Goal: Register for event/course

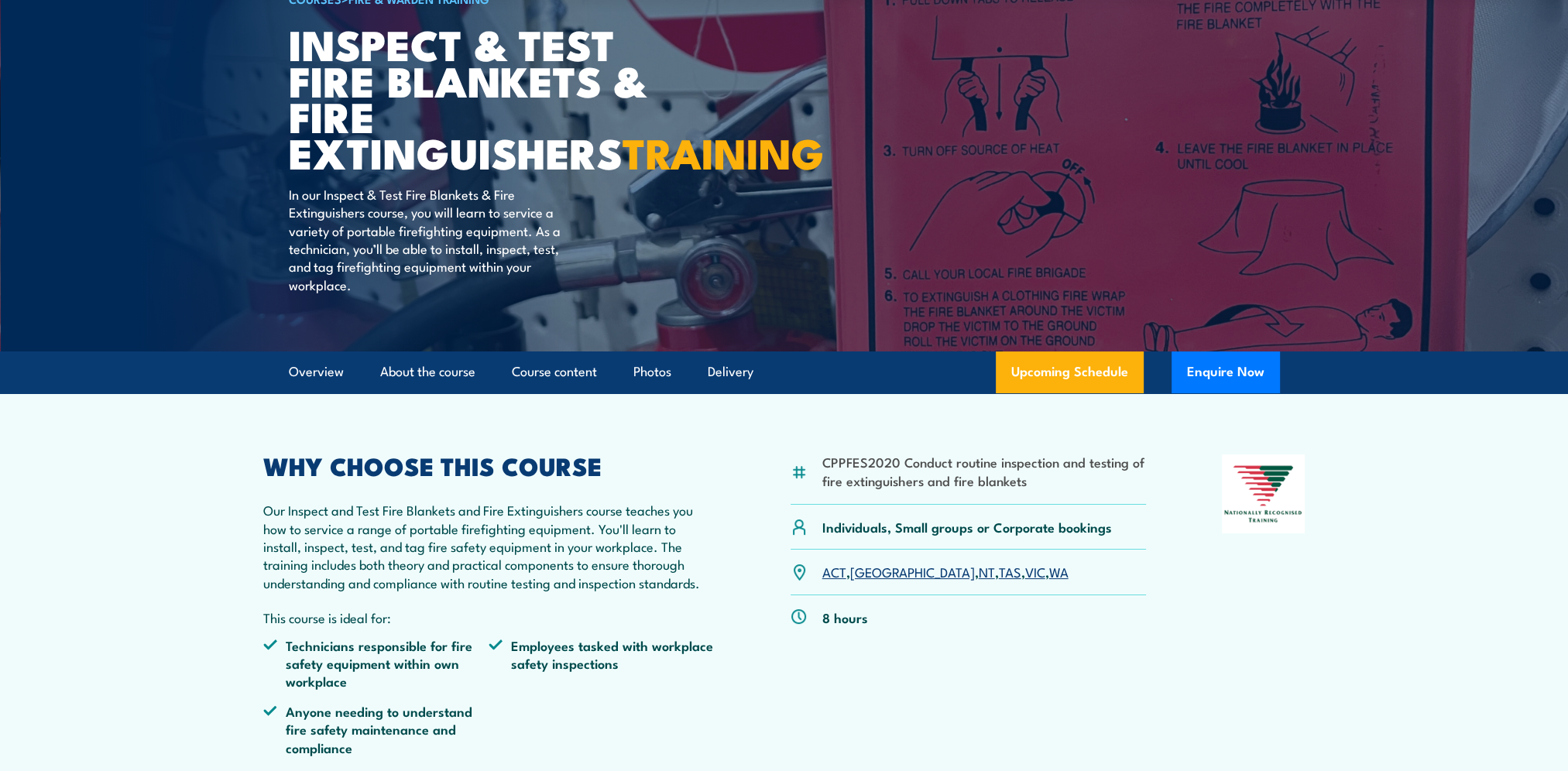
scroll to position [155, 0]
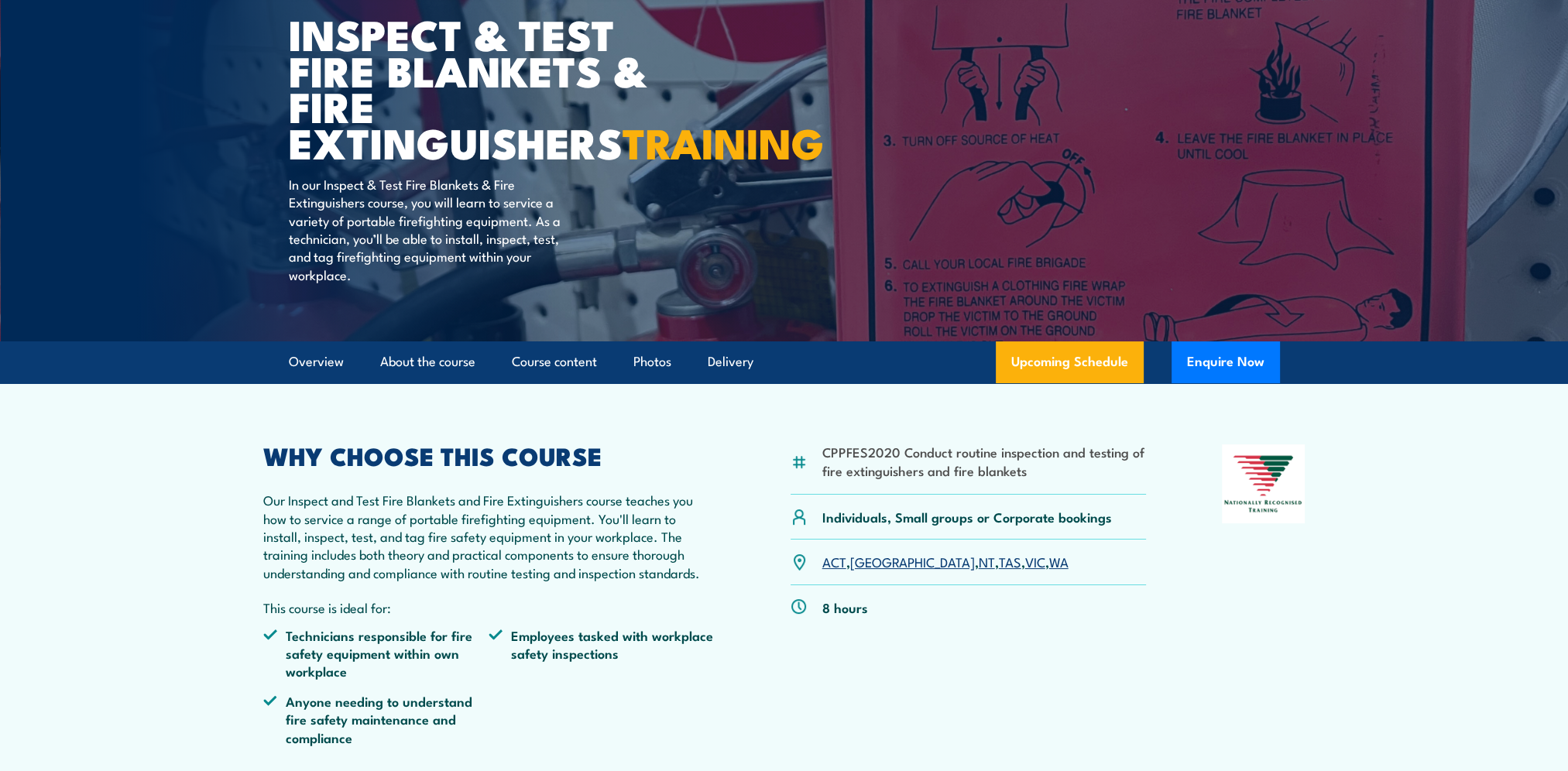
click at [1050, 571] on link "WA" at bounding box center [1059, 561] width 19 height 19
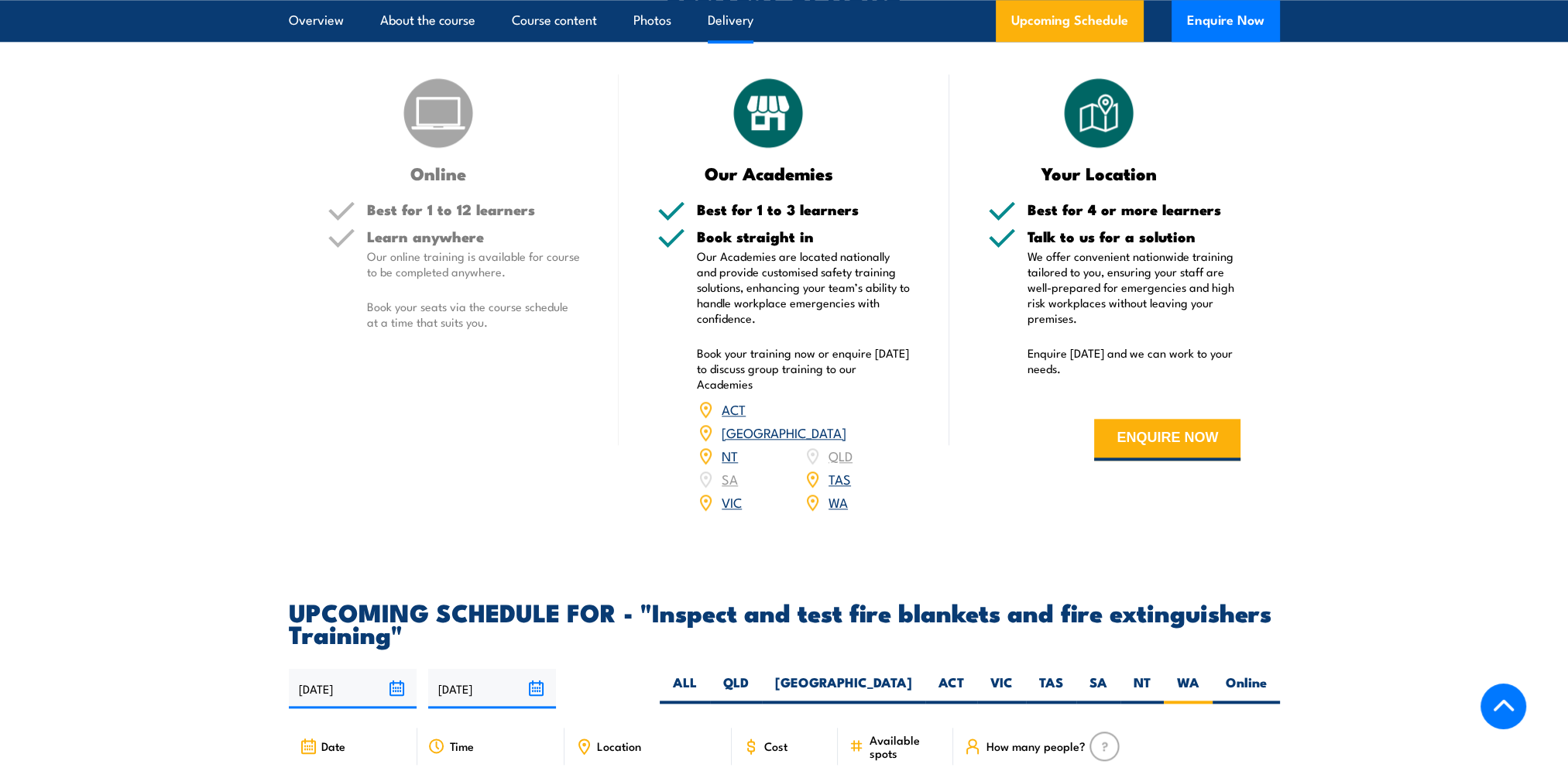
scroll to position [2245, 0]
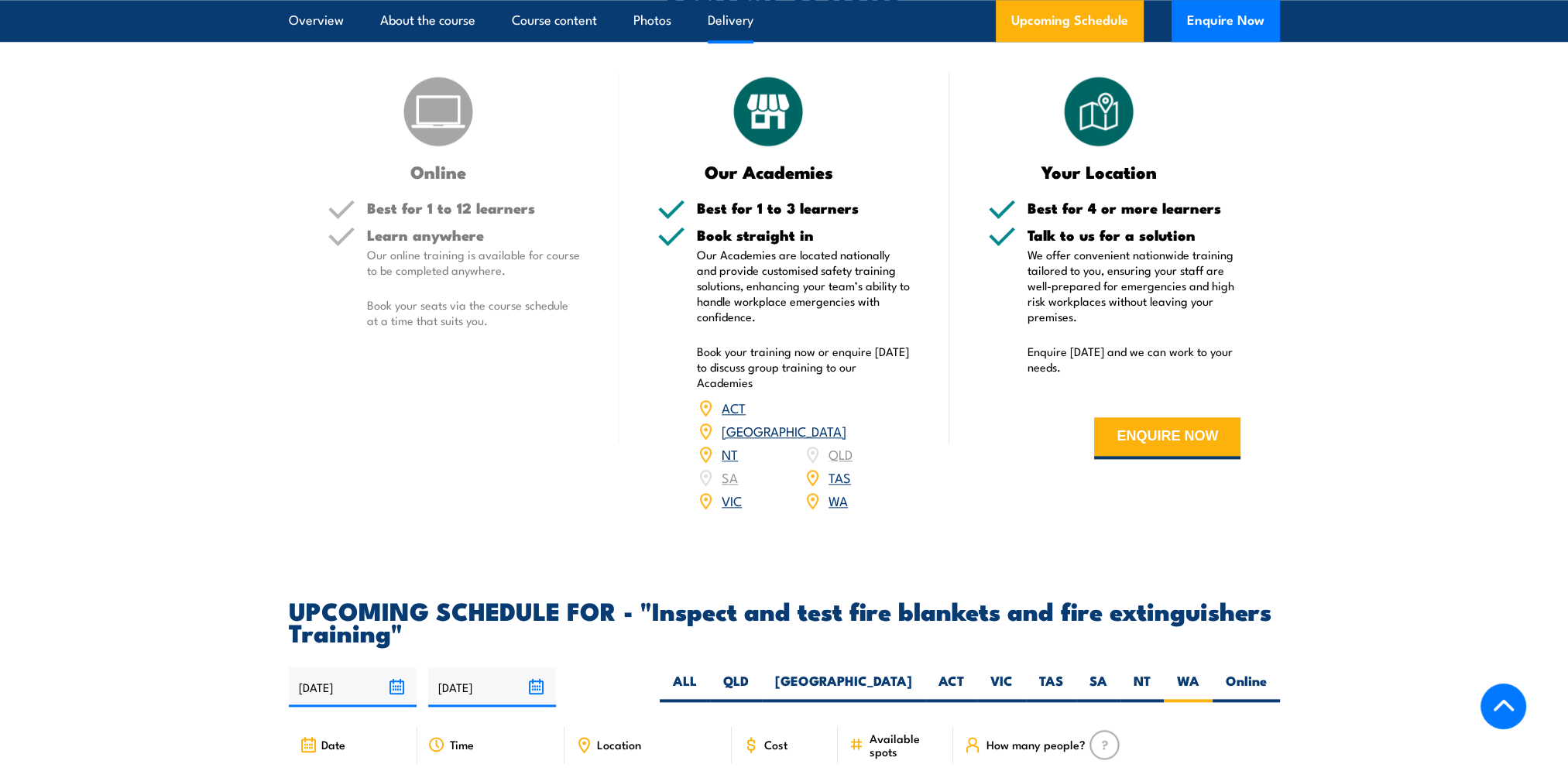
click at [483, 278] on p "Our online training is available for course to be completed anywhere." at bounding box center [473, 262] width 213 height 31
click at [1063, 243] on h5 "Talk to us for a solution" at bounding box center [1134, 235] width 213 height 15
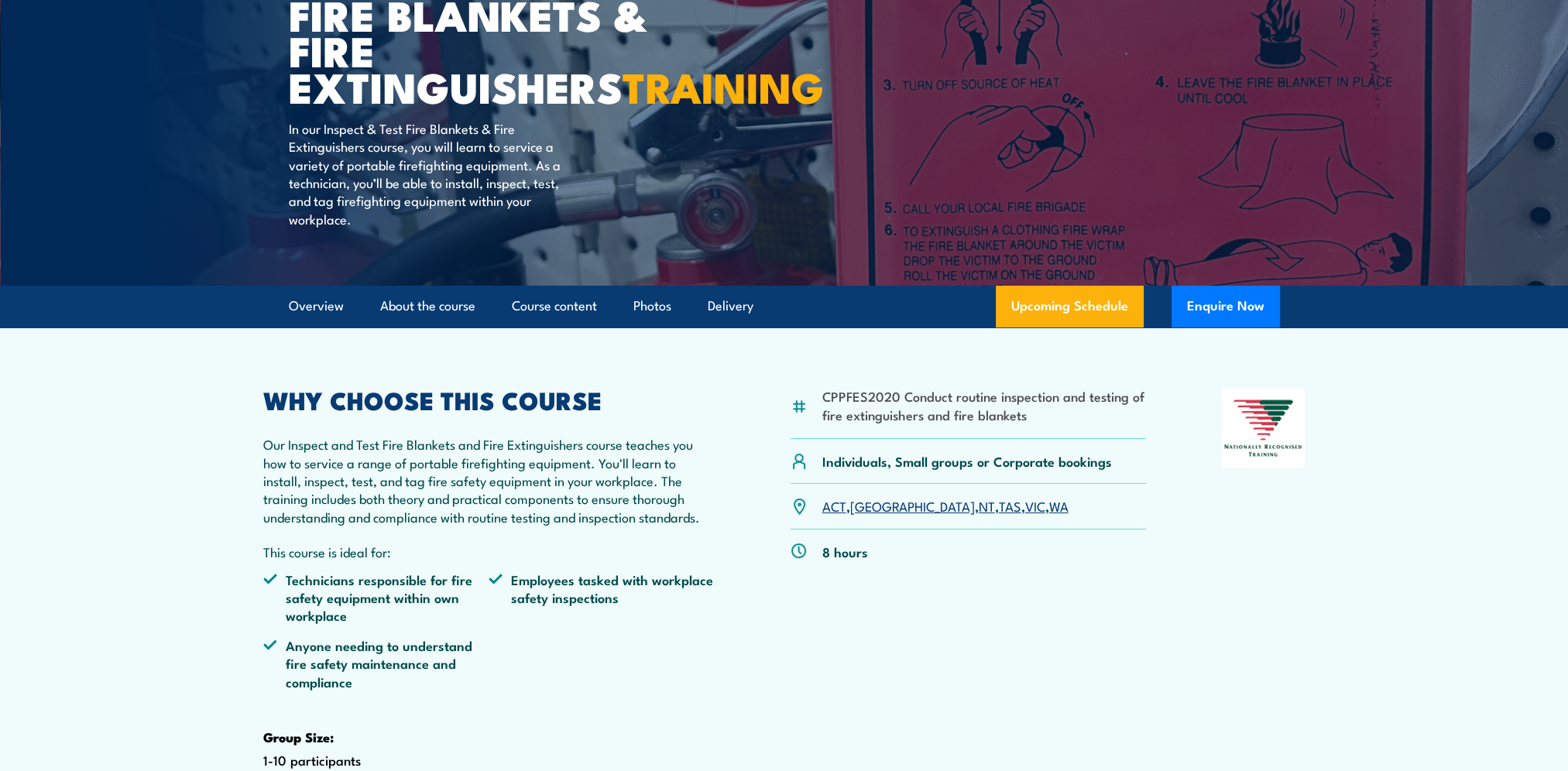
scroll to position [0, 0]
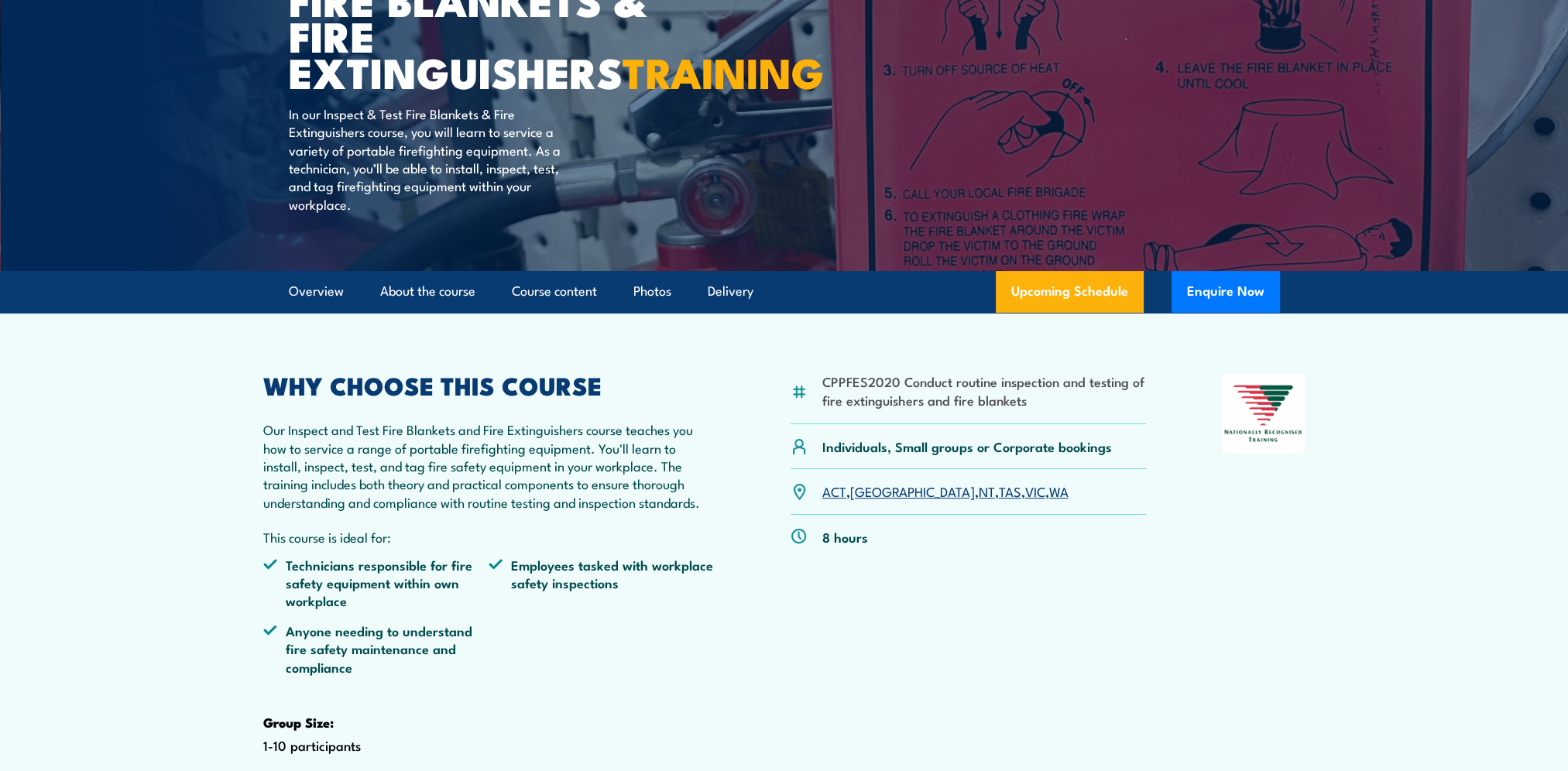
scroll to position [232, 0]
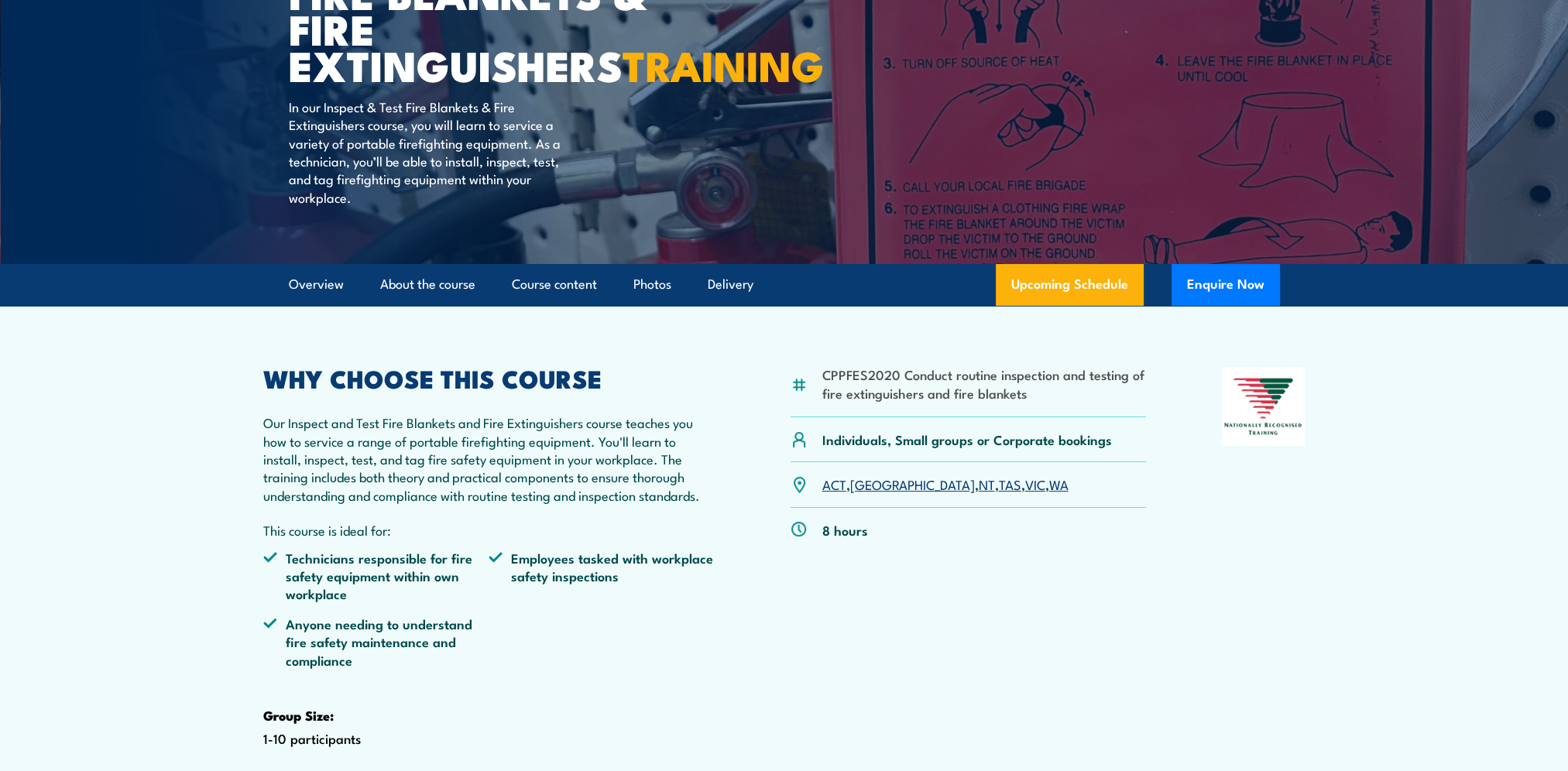
click at [1050, 493] on link "WA" at bounding box center [1059, 484] width 19 height 19
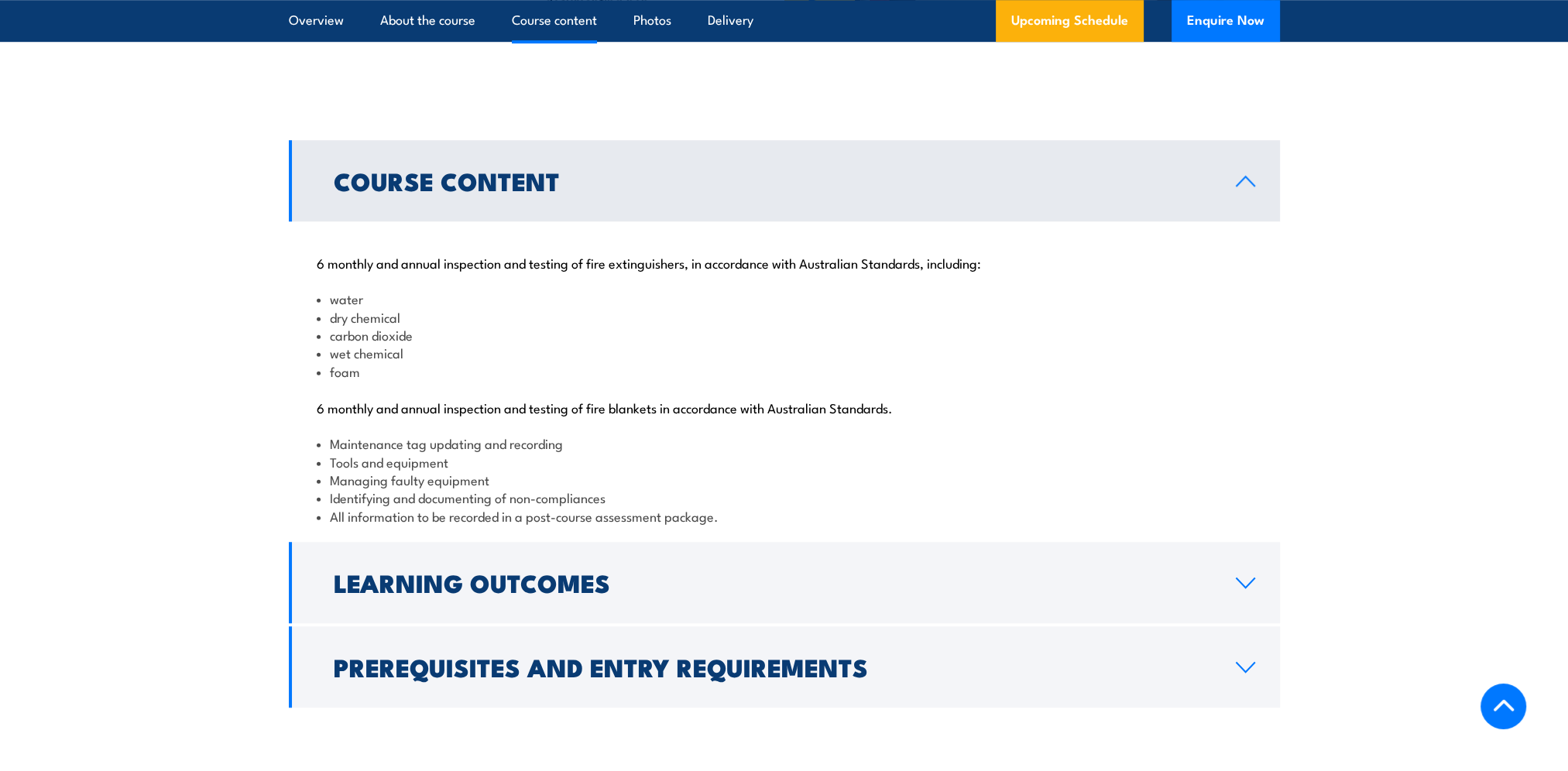
scroll to position [1326, 0]
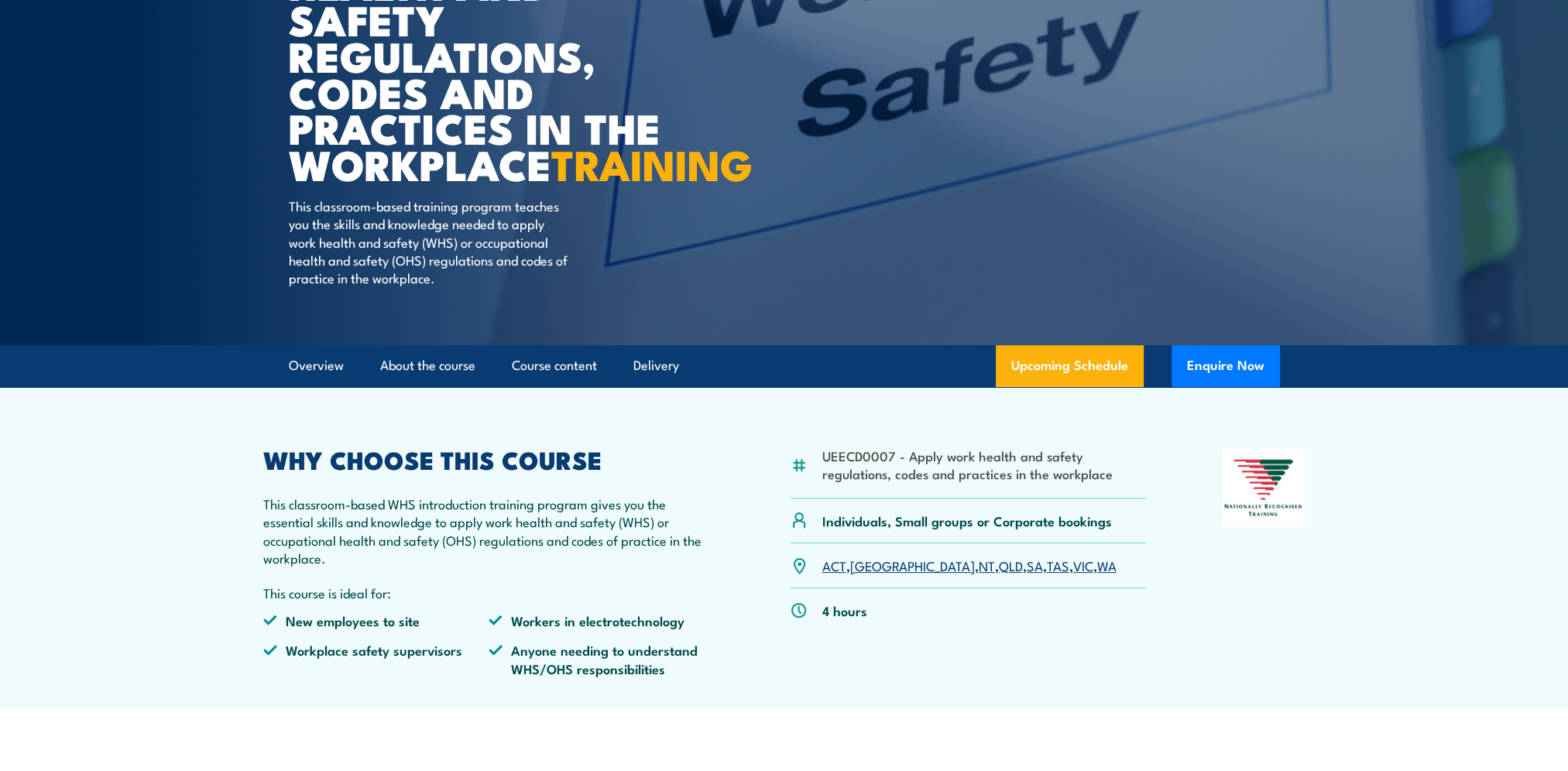
scroll to position [310, 0]
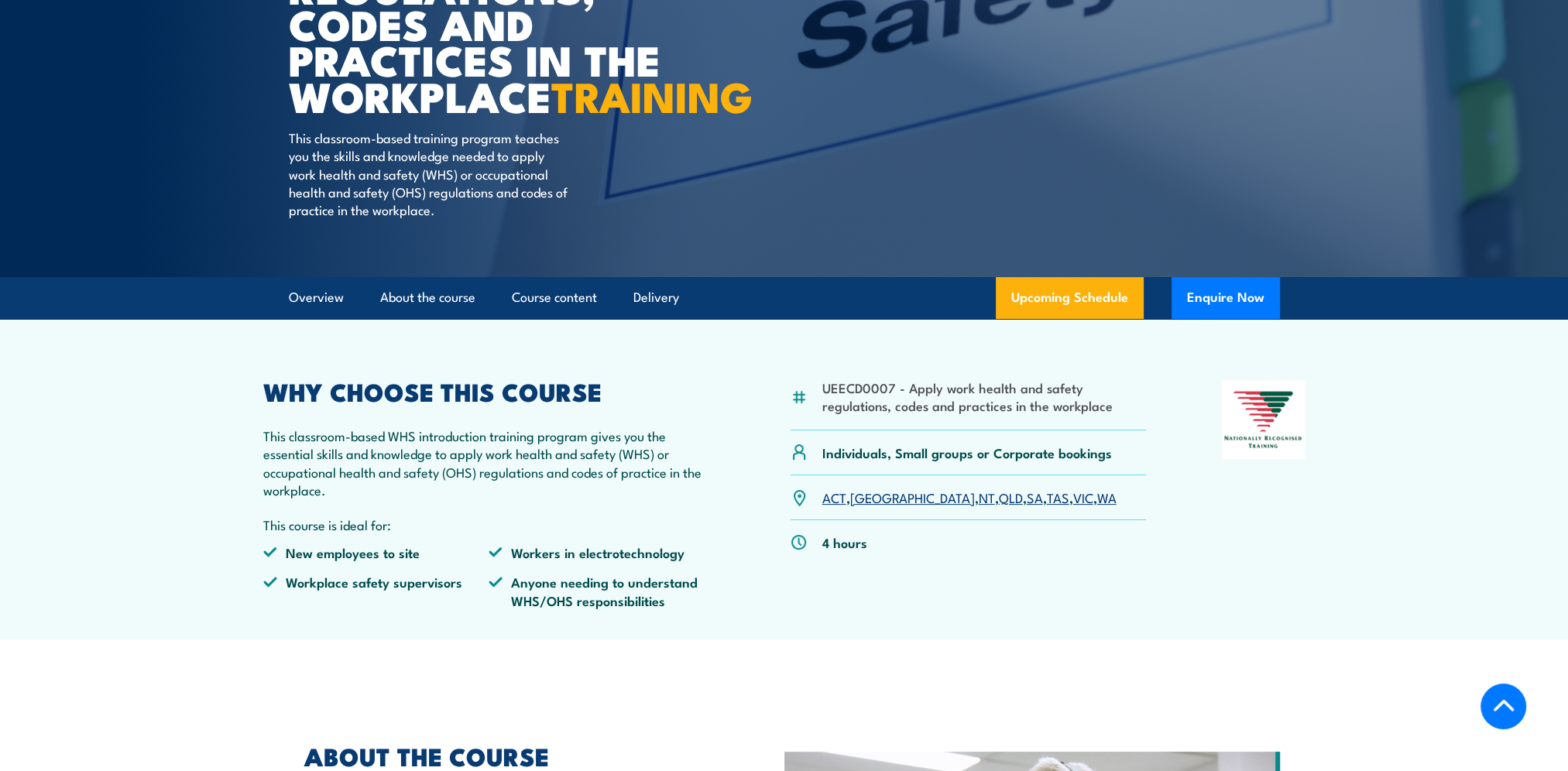
click at [1097, 506] on link "WA" at bounding box center [1107, 497] width 19 height 19
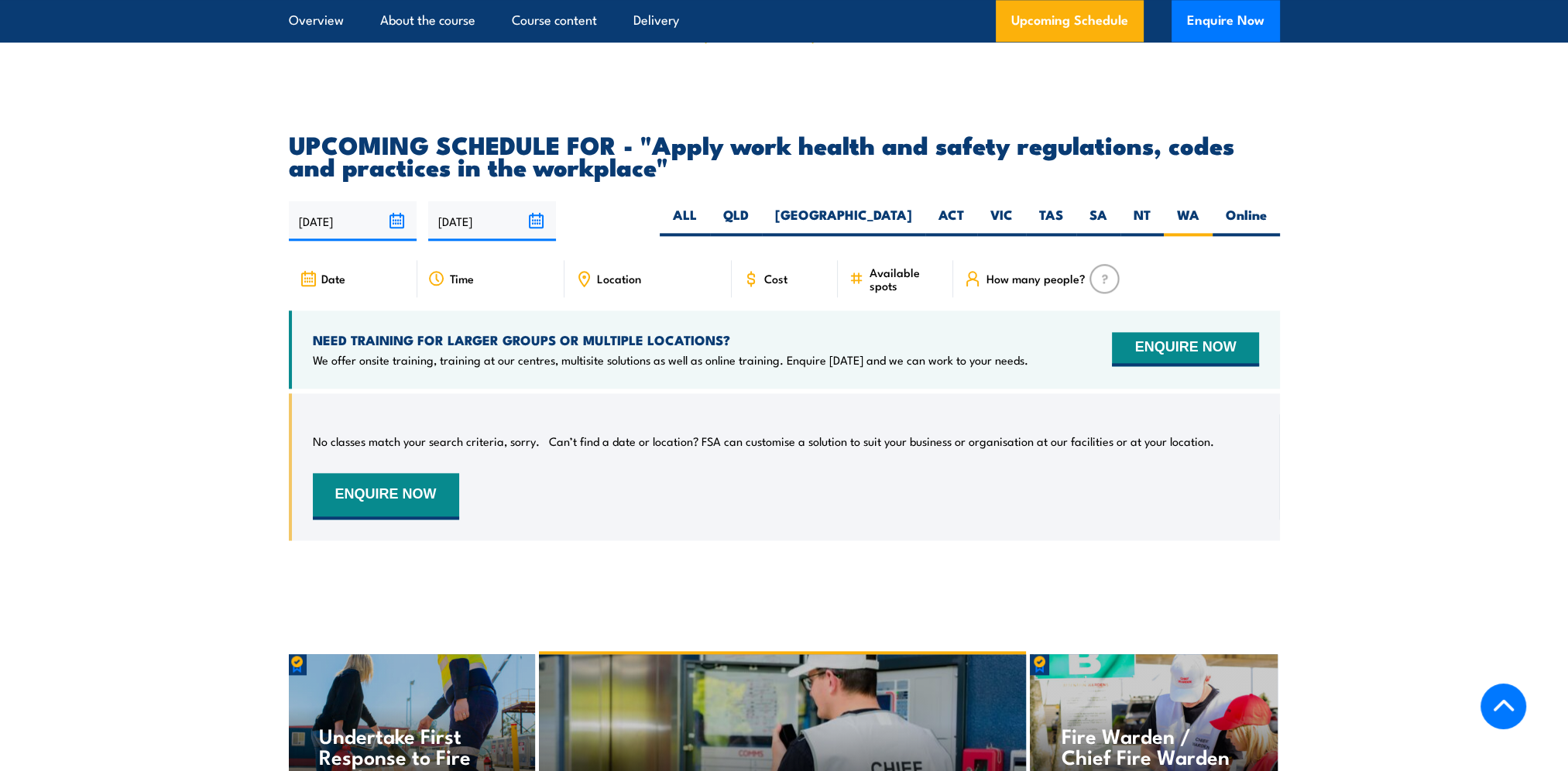
scroll to position [2433, 0]
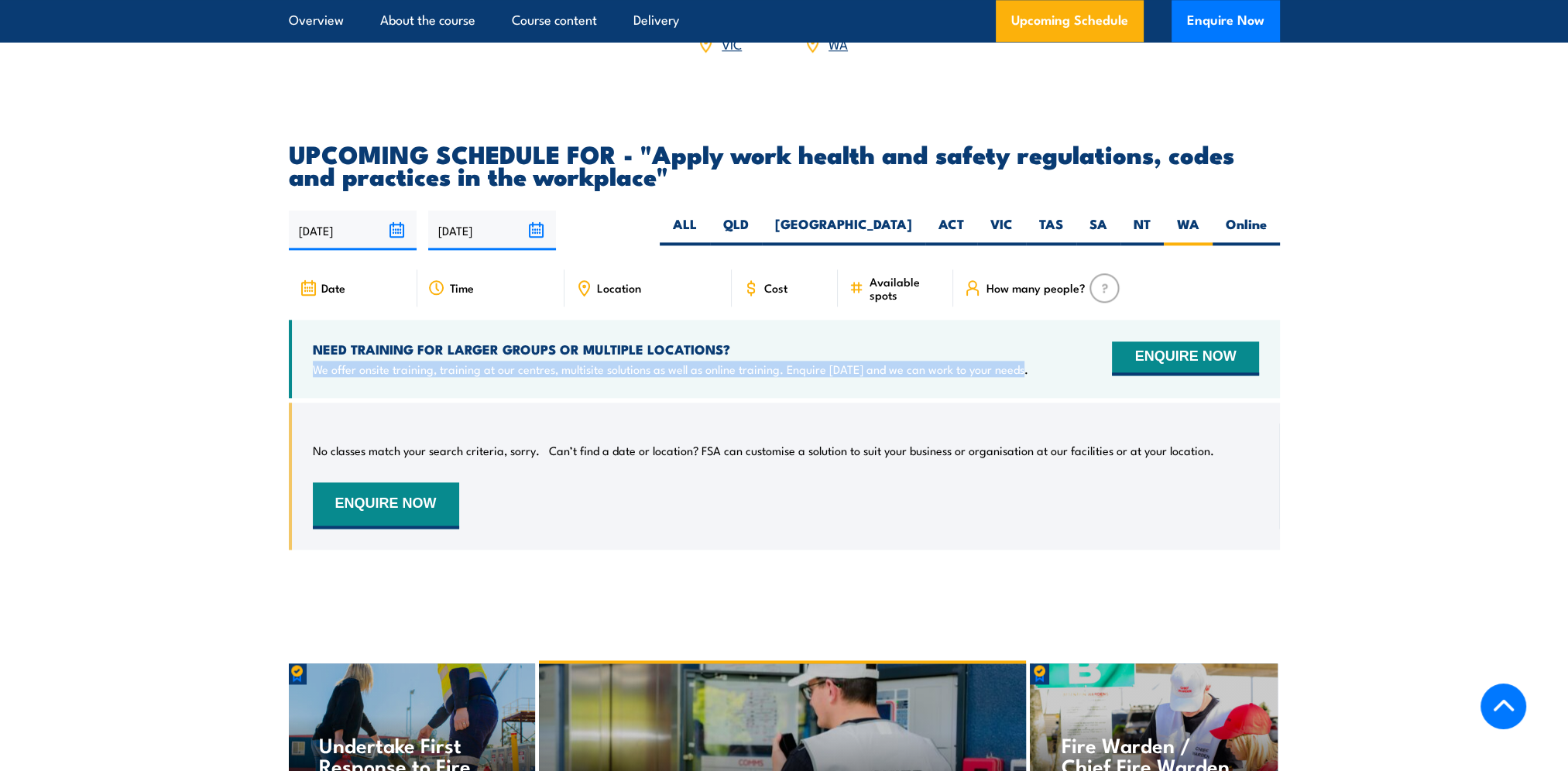
drag, startPoint x: 316, startPoint y: 385, endPoint x: 1035, endPoint y: 387, distance: 719.0
click at [1035, 387] on div "NEED TRAINING FOR LARGER GROUPS OR MULTIPLE LOCATIONS? We offer onsite training…" at bounding box center [784, 358] width 992 height 79
click at [745, 499] on div "No classes match your search criteria, sorry. Can’t find a date or location? FS…" at bounding box center [786, 476] width 947 height 105
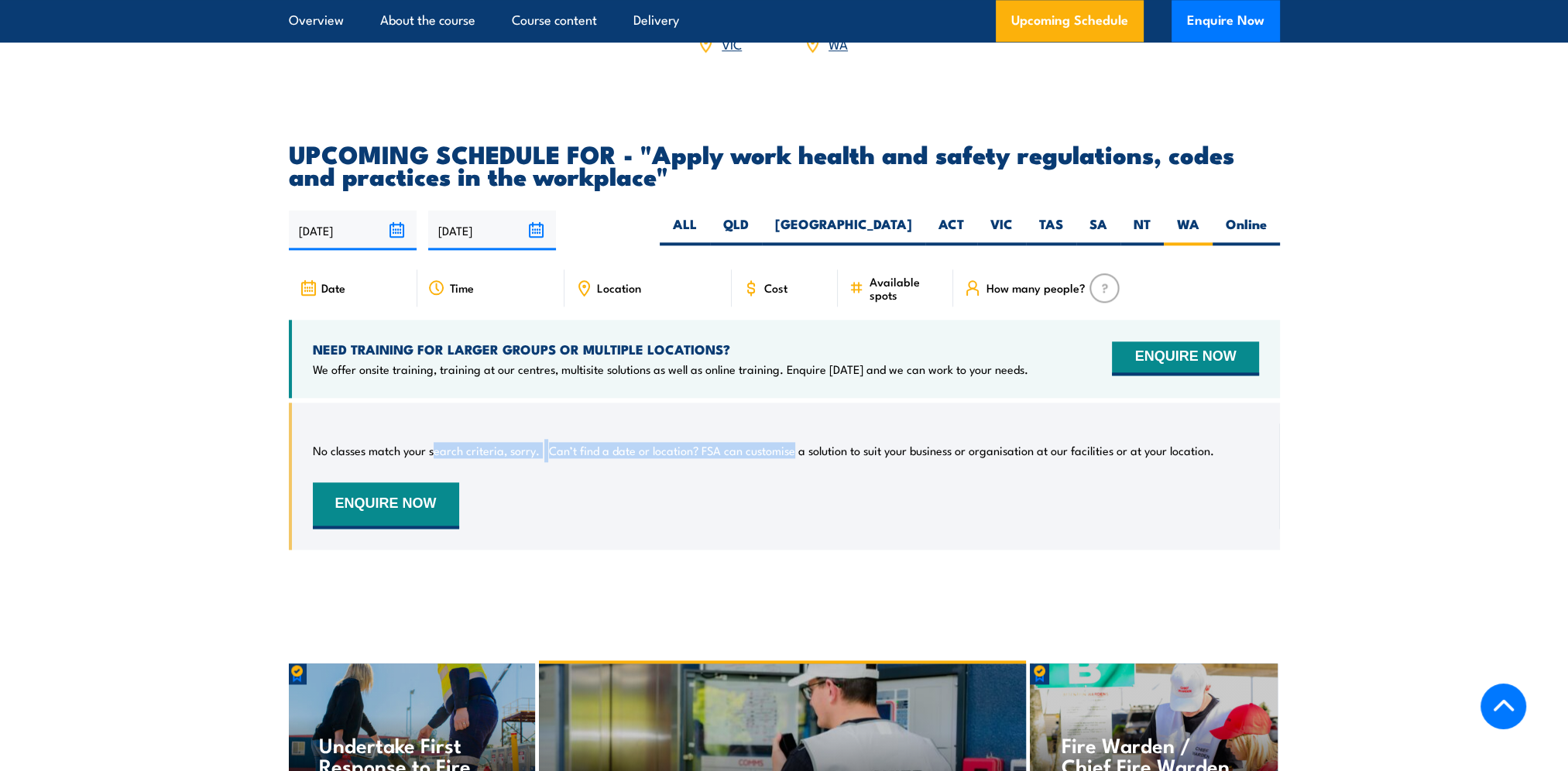
drag, startPoint x: 434, startPoint y: 468, endPoint x: 794, endPoint y: 467, distance: 360.0
click at [794, 467] on div "No classes match your search criteria, sorry. Can’t find a date or location? FS…" at bounding box center [786, 476] width 947 height 105
drag, startPoint x: 794, startPoint y: 467, endPoint x: 796, endPoint y: 502, distance: 35.1
click at [797, 502] on div "No classes match your search criteria, sorry. Can’t find a date or location? FS…" at bounding box center [786, 476] width 947 height 105
click at [750, 509] on div "No classes match your search criteria, sorry. Can’t find a date or location? FS…" at bounding box center [786, 476] width 947 height 105
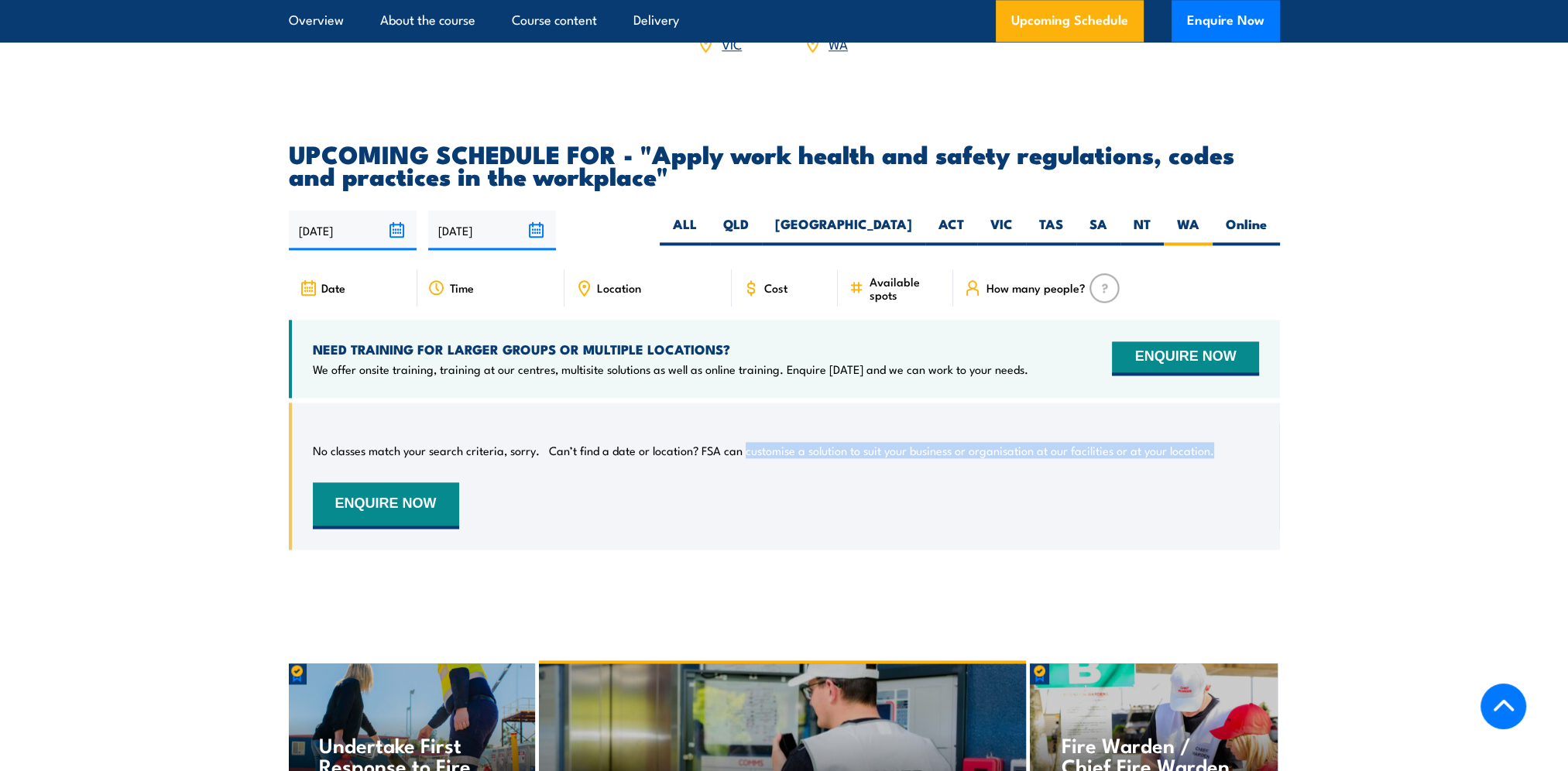
drag, startPoint x: 741, startPoint y: 463, endPoint x: 1252, endPoint y: 461, distance: 511.0
click at [1252, 461] on div "No classes match your search criteria, sorry. Can’t find a date or location? FS…" at bounding box center [786, 476] width 947 height 105
drag, startPoint x: 1252, startPoint y: 461, endPoint x: 1190, endPoint y: 516, distance: 82.9
click at [1190, 516] on div "No classes match your search criteria, sorry. Can’t find a date or location? FS…" at bounding box center [786, 476] width 947 height 105
click at [1253, 242] on label "Online" at bounding box center [1247, 230] width 67 height 30
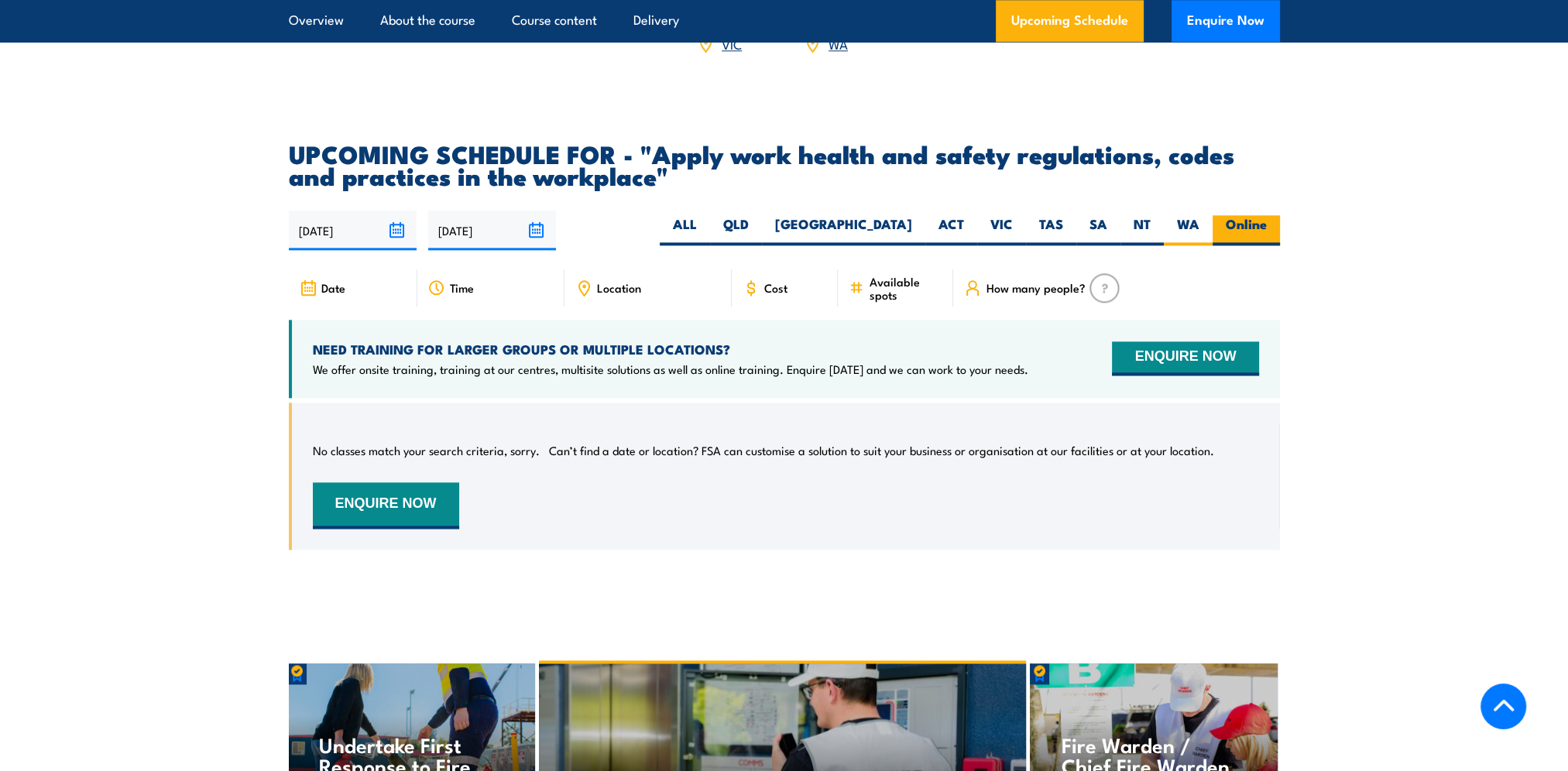
click at [1267, 225] on input "Online" at bounding box center [1273, 220] width 10 height 10
radio input "true"
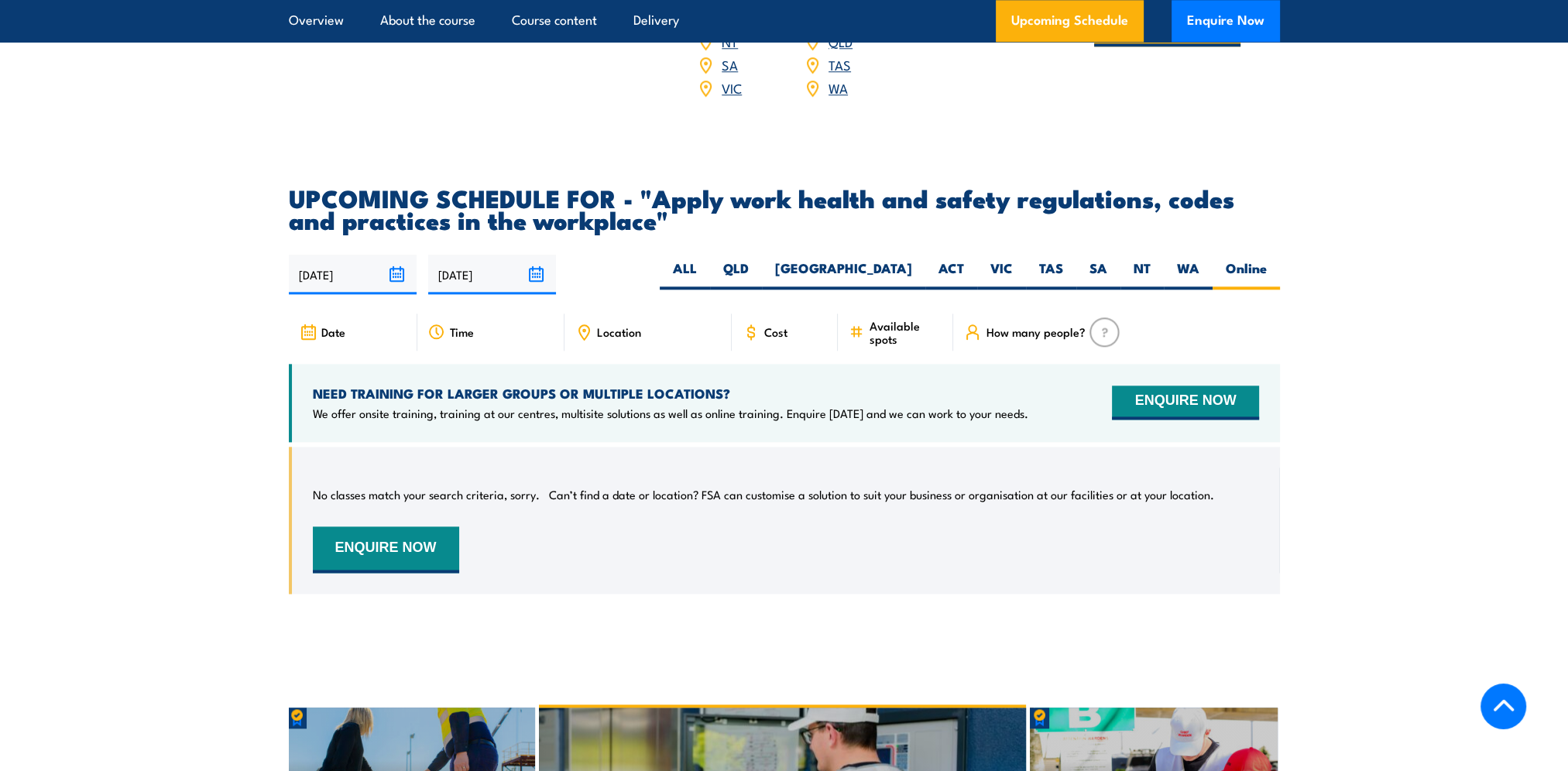
scroll to position [2355, 0]
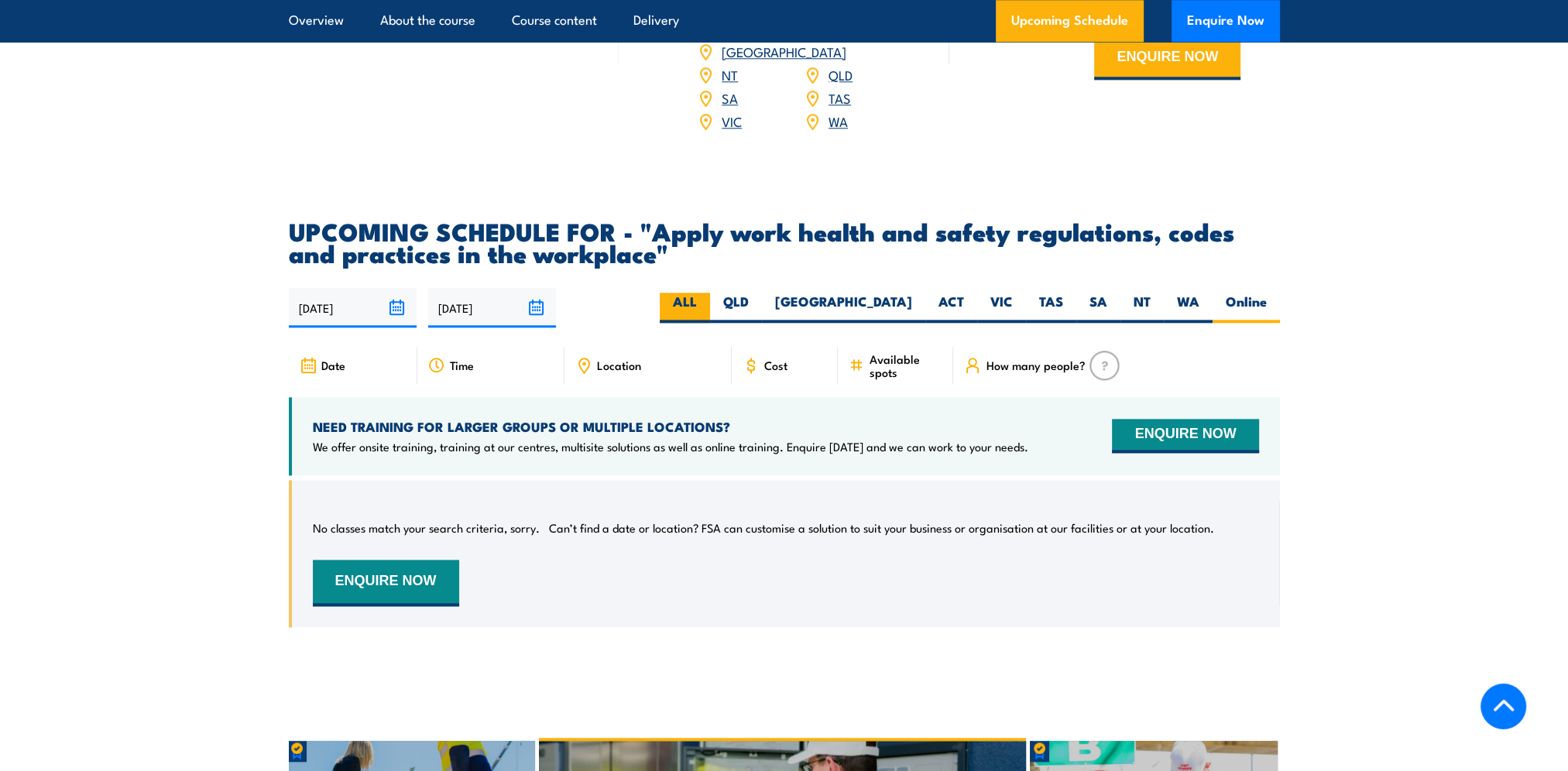
click at [710, 319] on label "ALL" at bounding box center [685, 307] width 50 height 30
click at [708, 303] on input "ALL" at bounding box center [702, 298] width 10 height 10
radio input "true"
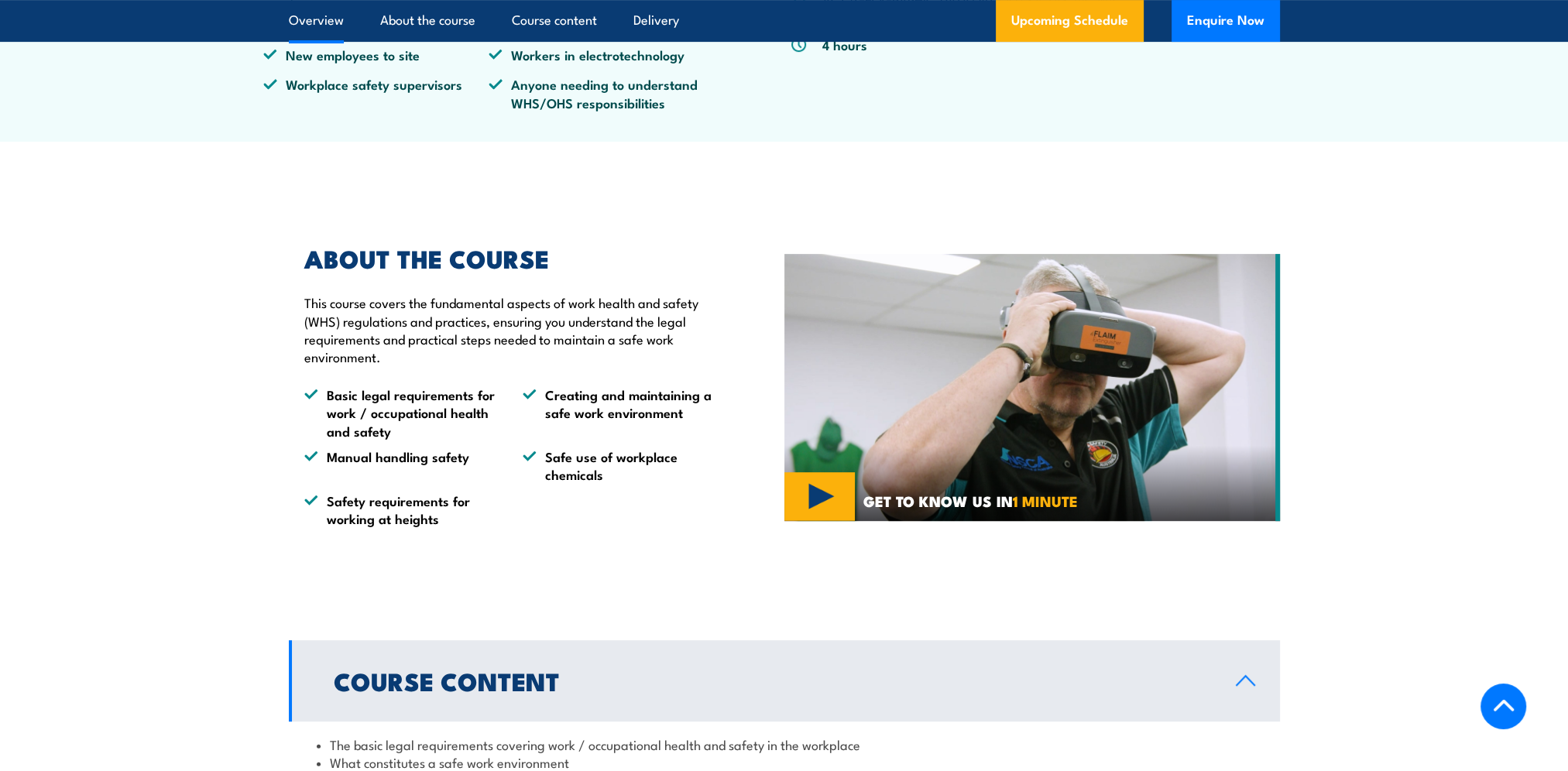
scroll to position [343, 0]
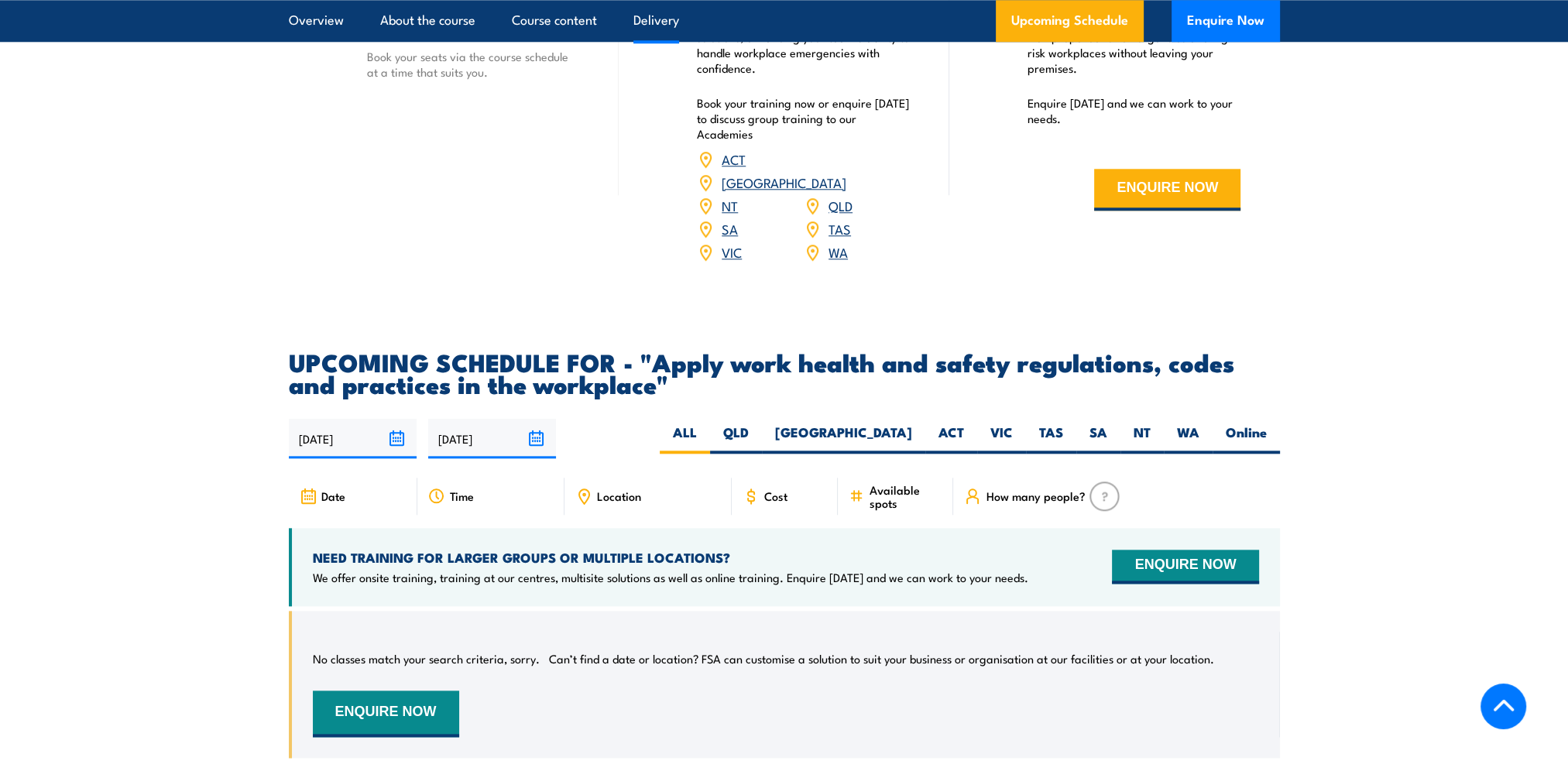
scroll to position [2355, 0]
